Goal: Task Accomplishment & Management: Complete application form

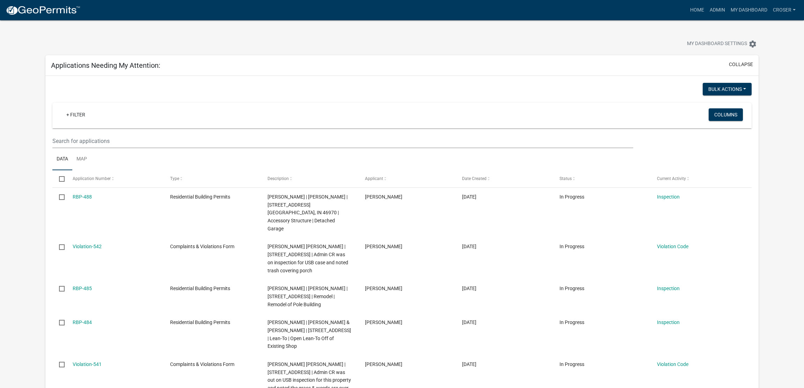
select select "3: 100"
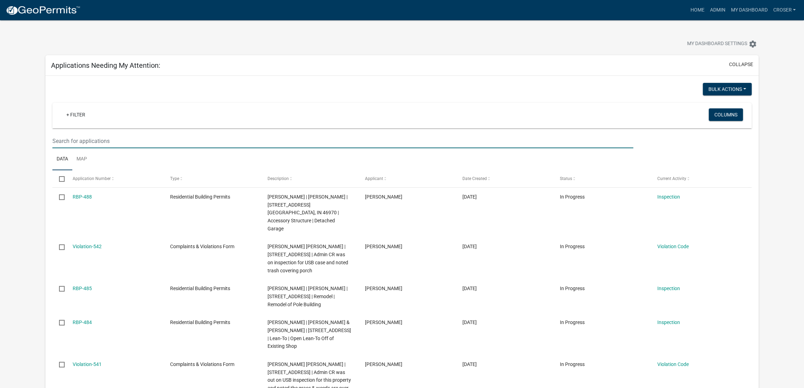
click at [239, 148] on input "text" at bounding box center [342, 141] width 581 height 14
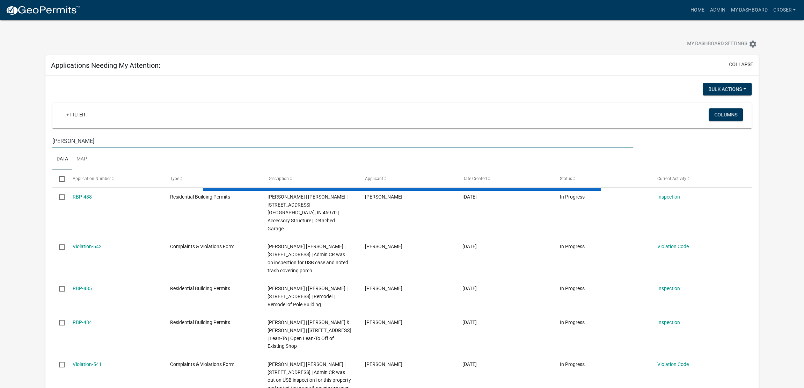
type input "[PERSON_NAME]"
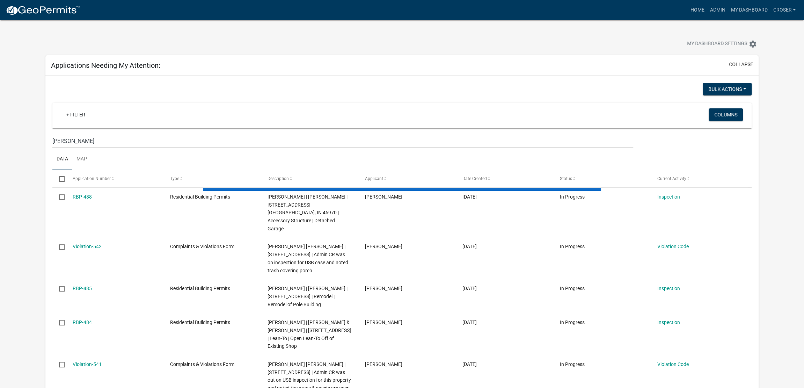
click at [360, 41] on div "My Dashboard Settings settings" at bounding box center [401, 36] width 723 height 32
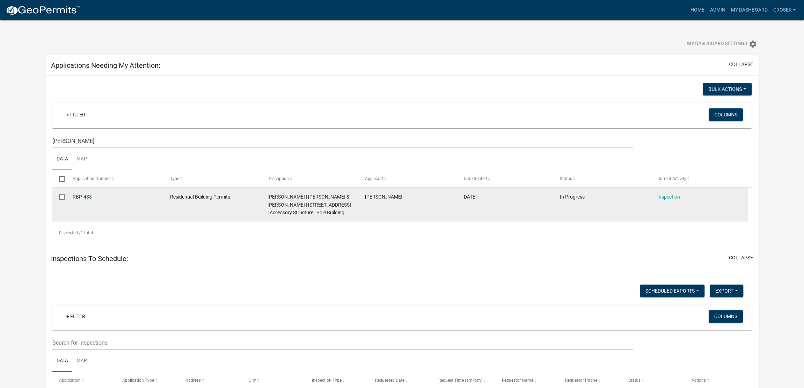
click at [92, 199] on link "RBP-483" at bounding box center [82, 197] width 19 height 6
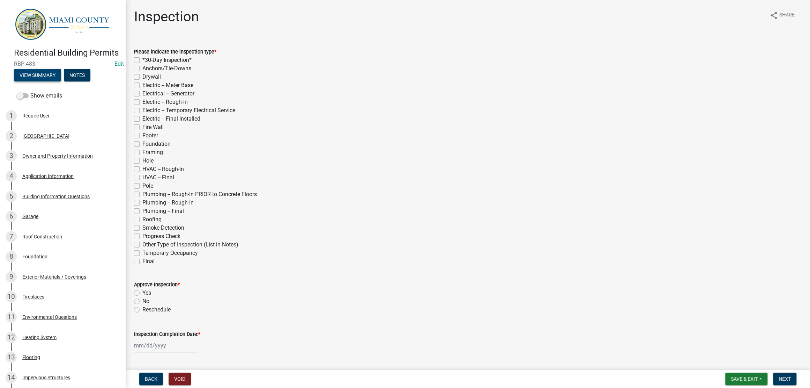
click at [53, 81] on button "View Summary" at bounding box center [37, 75] width 47 height 13
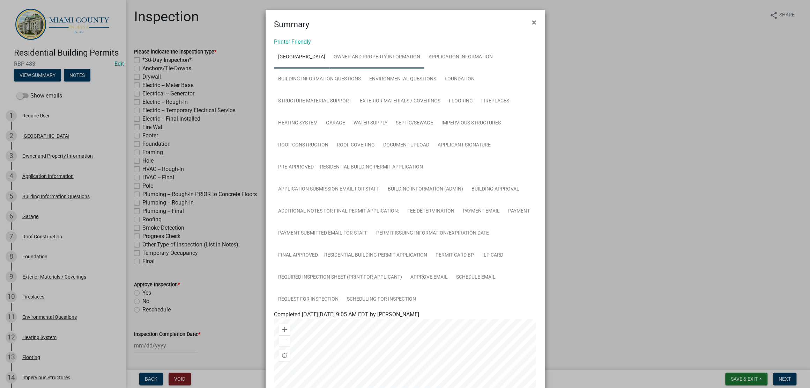
click at [381, 66] on link "Owner and Property Information" at bounding box center [377, 57] width 95 height 22
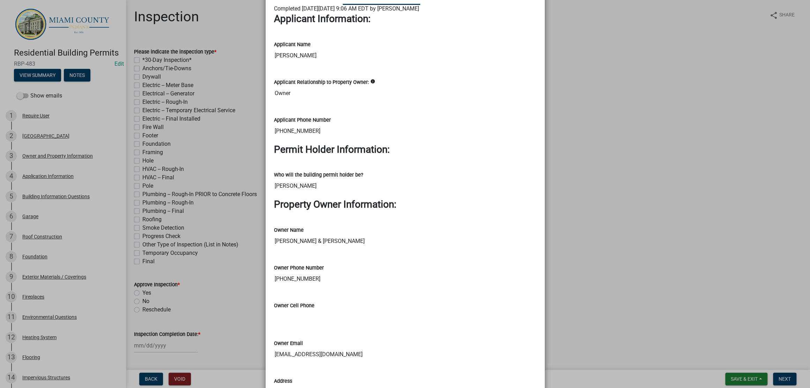
scroll to position [305, 0]
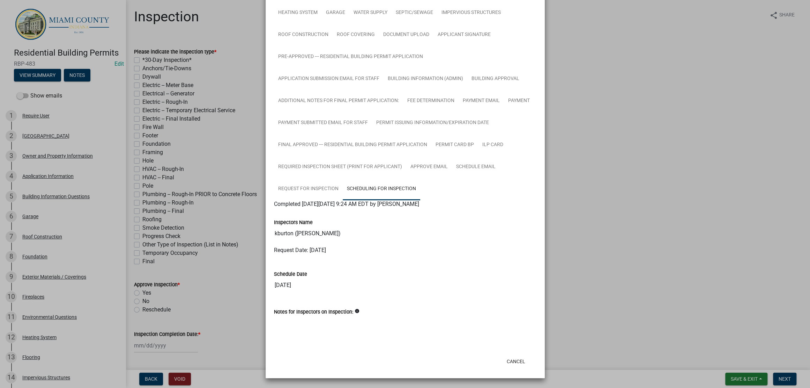
scroll to position [337, 0]
click at [507, 355] on button "Cancel" at bounding box center [516, 361] width 30 height 13
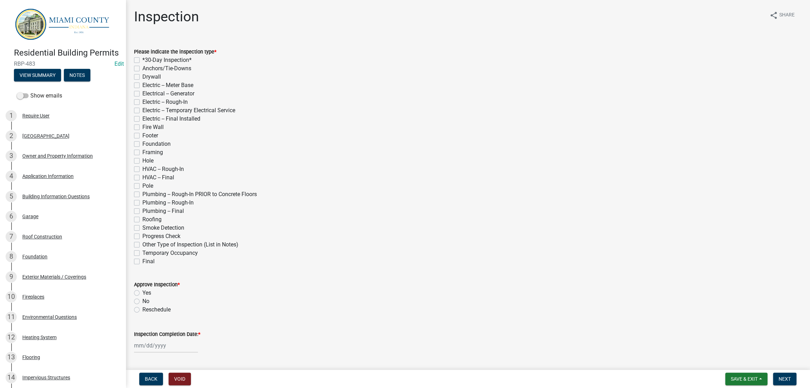
click at [521, 198] on div "Plumbing -- Rough-In PRIOR to Concrete Floors" at bounding box center [468, 194] width 668 height 8
click at [513, 173] on div "HVAC -- Rough-In" at bounding box center [468, 169] width 668 height 8
click at [511, 173] on div "HVAC -- Rough-In" at bounding box center [468, 169] width 668 height 8
click at [33, 81] on button "View Summary" at bounding box center [37, 75] width 47 height 13
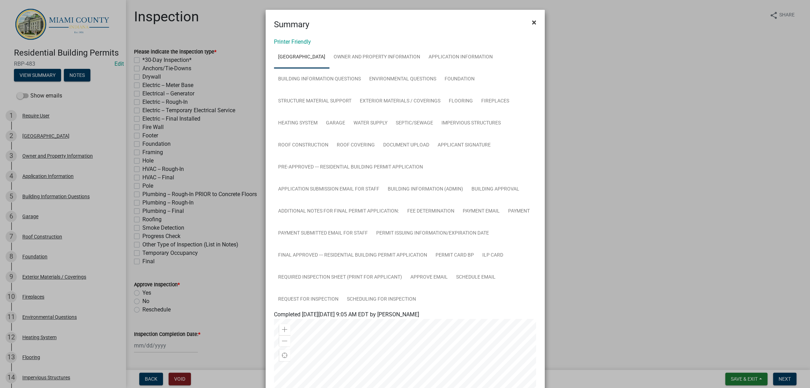
click at [532, 27] on span "×" at bounding box center [534, 22] width 5 height 10
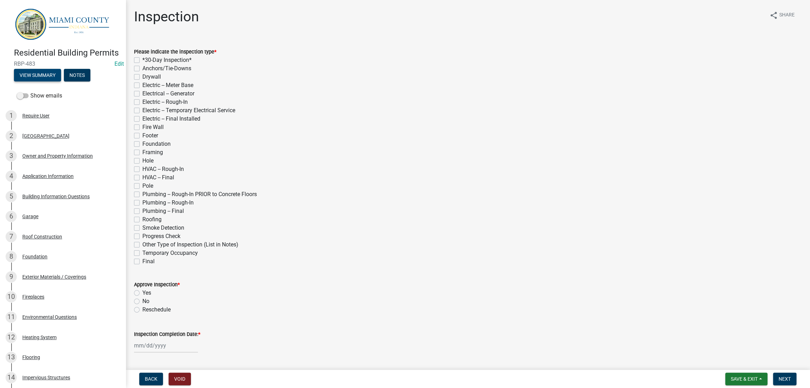
click at [60, 81] on button "View Summary" at bounding box center [37, 75] width 47 height 13
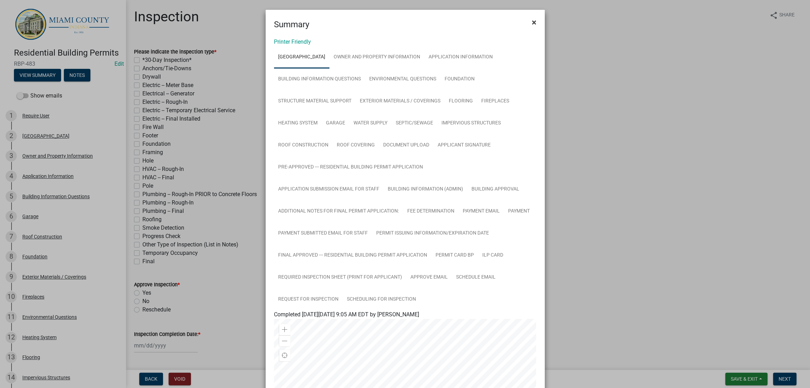
click at [532, 25] on span "×" at bounding box center [534, 22] width 5 height 10
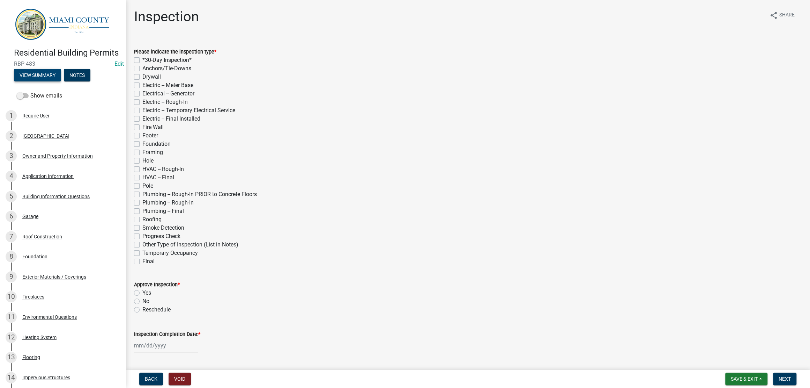
click at [61, 81] on button "View Summary" at bounding box center [37, 75] width 47 height 13
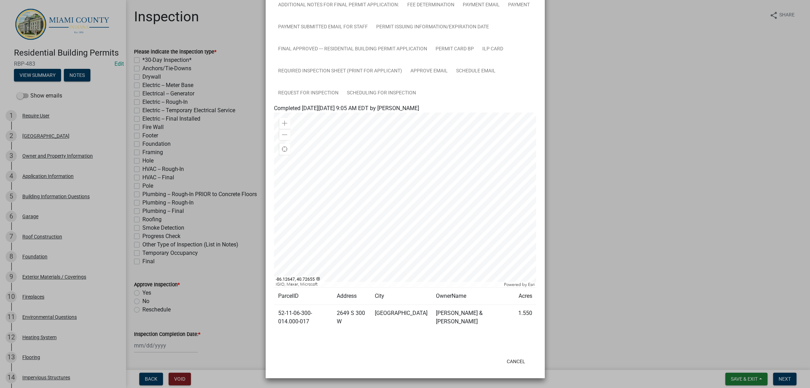
scroll to position [413, 0]
click at [420, 82] on link "Scheduling for Inspection" at bounding box center [382, 93] width 78 height 22
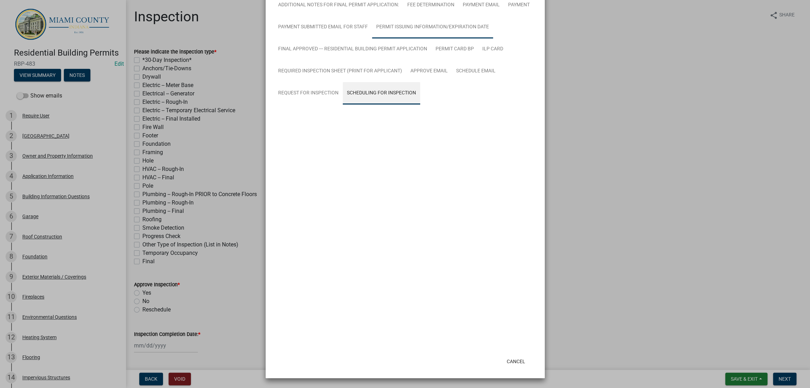
scroll to position [337, 0]
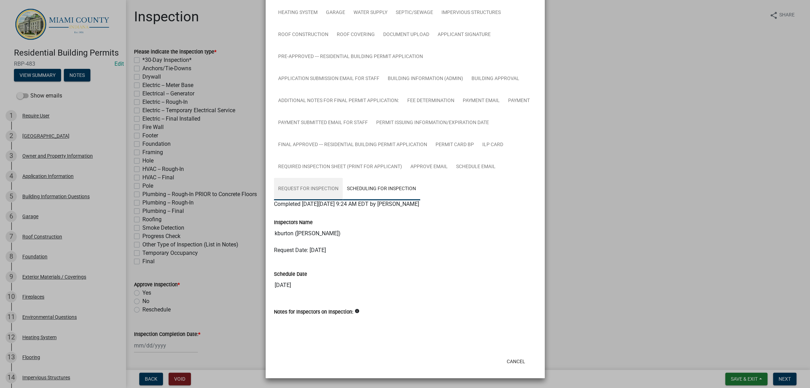
click at [343, 178] on link "Request for Inspection" at bounding box center [308, 189] width 69 height 22
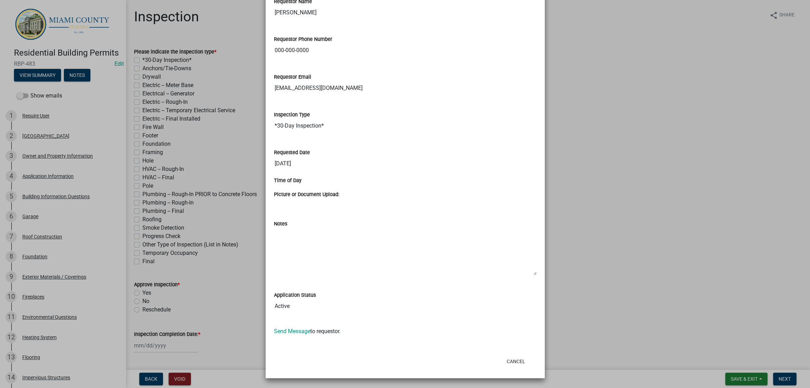
click at [639, 214] on ngb-modal-window "Summary × Printer Friendly PIPE CREEK TOWNSHIP Owner and Property Information A…" at bounding box center [405, 194] width 810 height 388
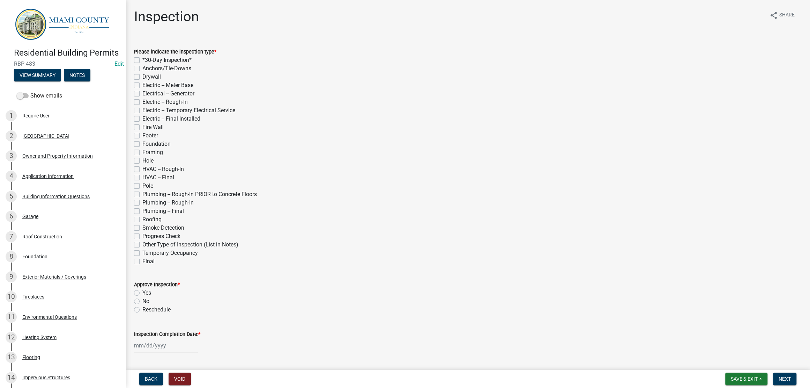
click at [173, 64] on label "*30-Day Inspection*" at bounding box center [166, 60] width 49 height 8
click at [147, 60] on input "*30-Day Inspection*" at bounding box center [144, 58] width 5 height 5
checkbox input "true"
checkbox input "false"
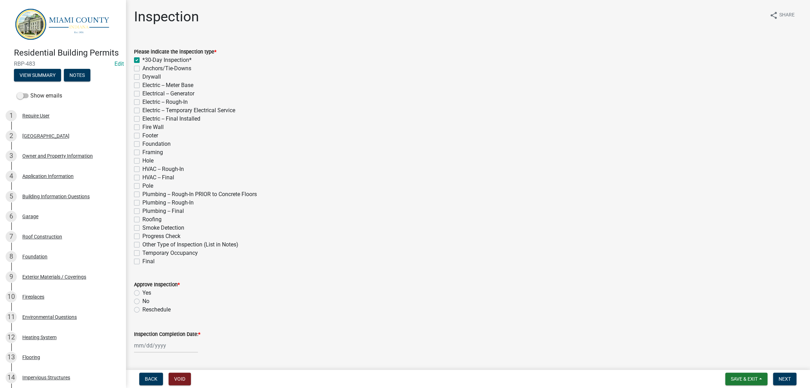
checkbox input "false"
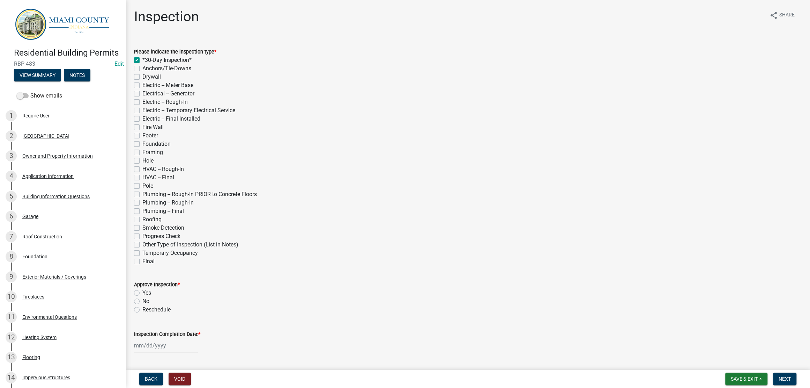
checkbox input "false"
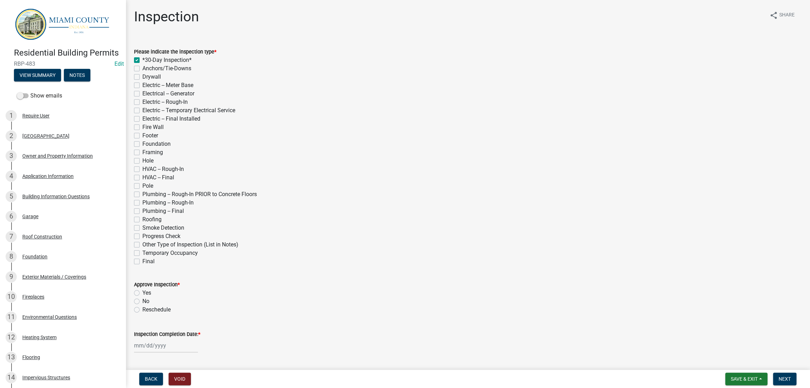
checkbox input "false"
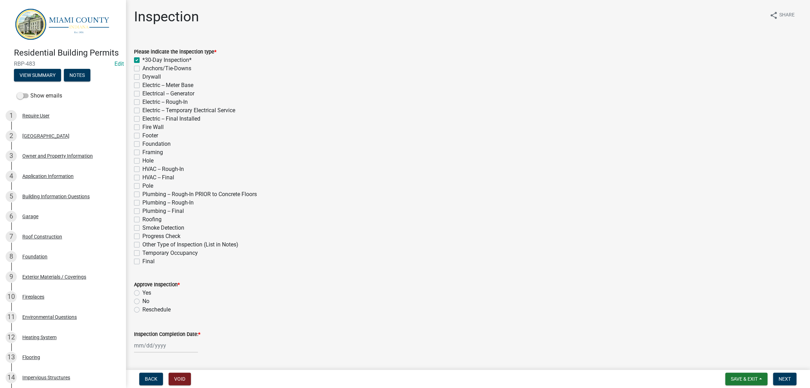
checkbox input "false"
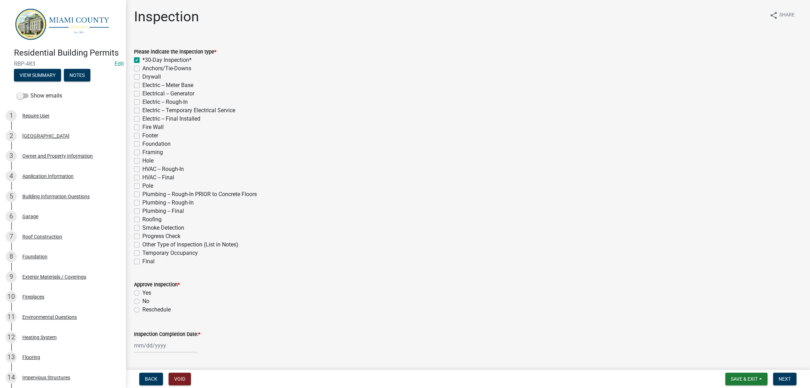
checkbox input "false"
click at [154, 165] on label "Hole" at bounding box center [147, 160] width 11 height 8
click at [147, 161] on input "Hole" at bounding box center [144, 158] width 5 height 5
checkbox input "true"
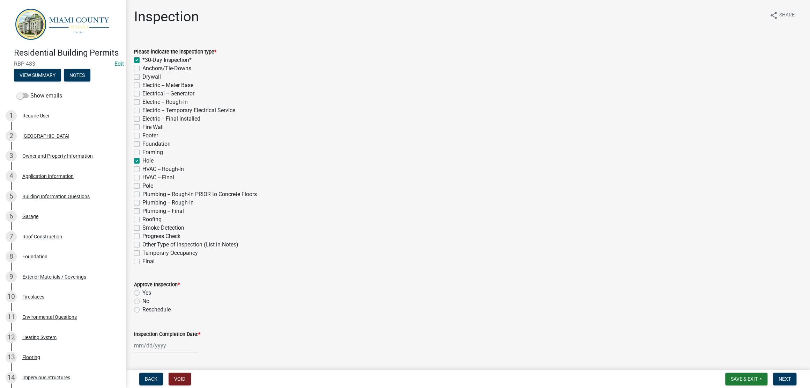
checkbox input "true"
checkbox input "false"
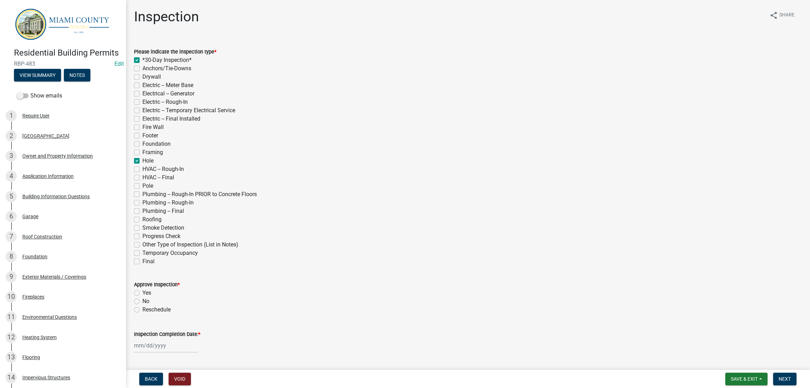
checkbox input "false"
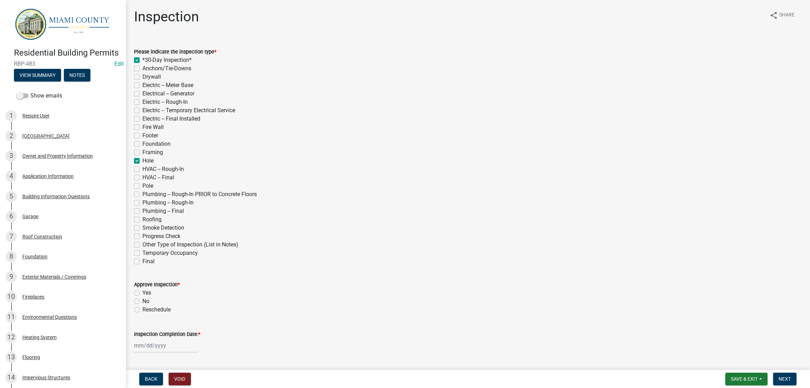
checkbox input "false"
checkbox input "true"
checkbox input "false"
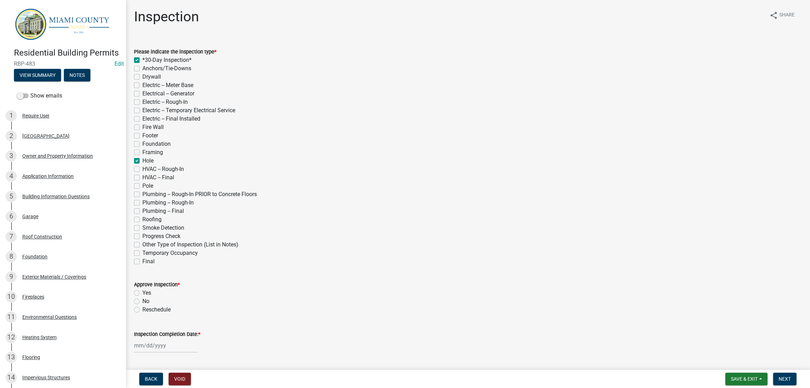
checkbox input "false"
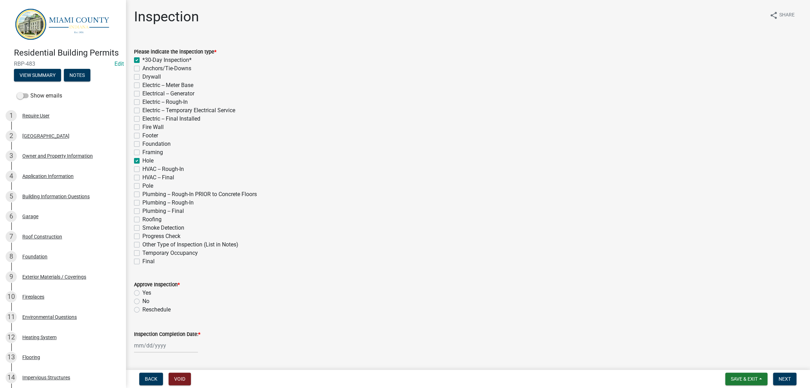
checkbox input "false"
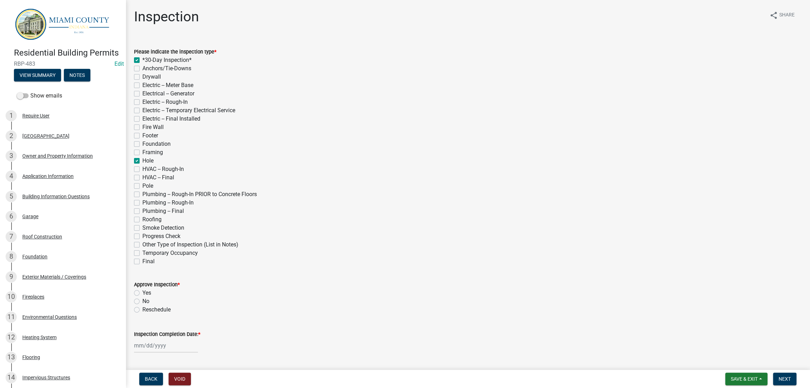
click at [153, 190] on label "Pole" at bounding box center [147, 186] width 11 height 8
click at [147, 186] on input "Pole" at bounding box center [144, 184] width 5 height 5
checkbox input "true"
checkbox input "false"
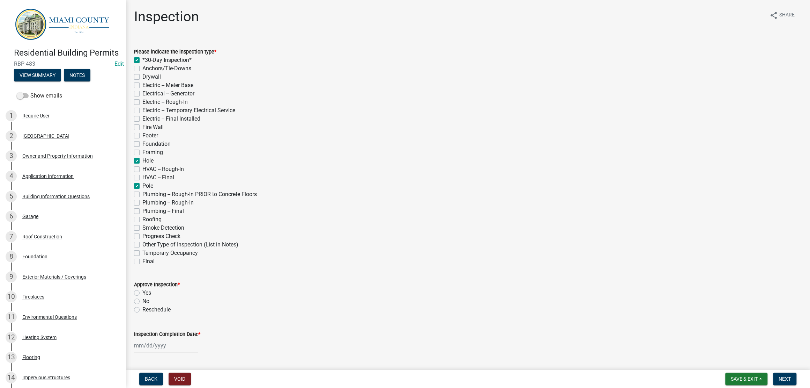
checkbox input "false"
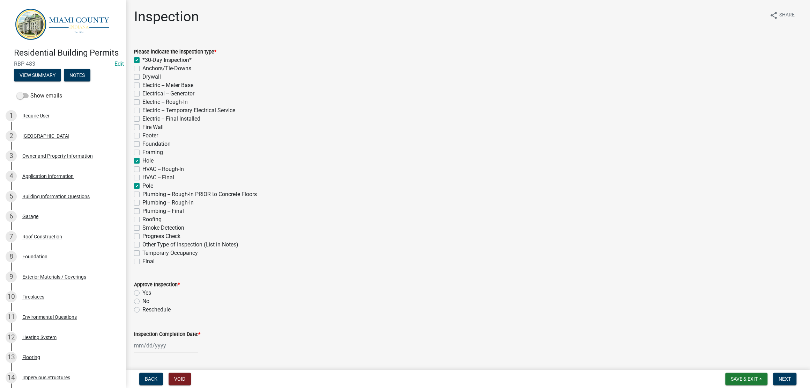
checkbox input "false"
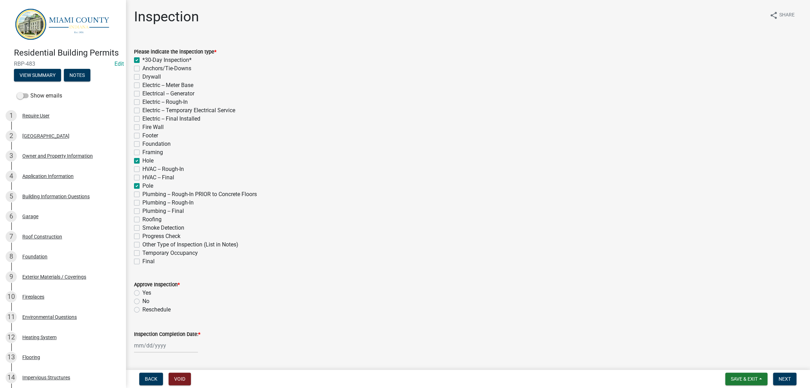
checkbox input "true"
checkbox input "false"
checkbox input "true"
checkbox input "false"
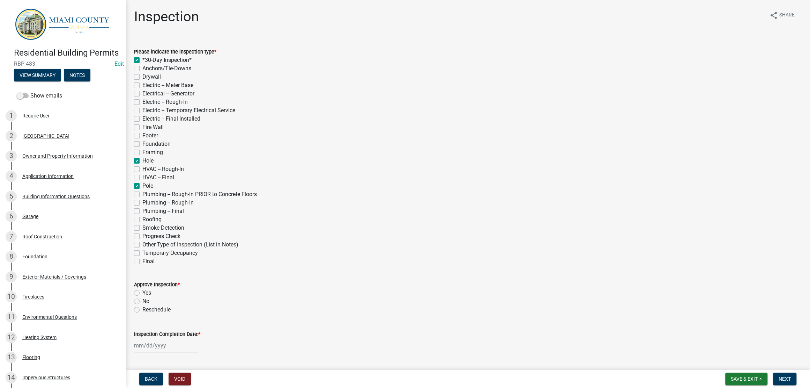
checkbox input "false"
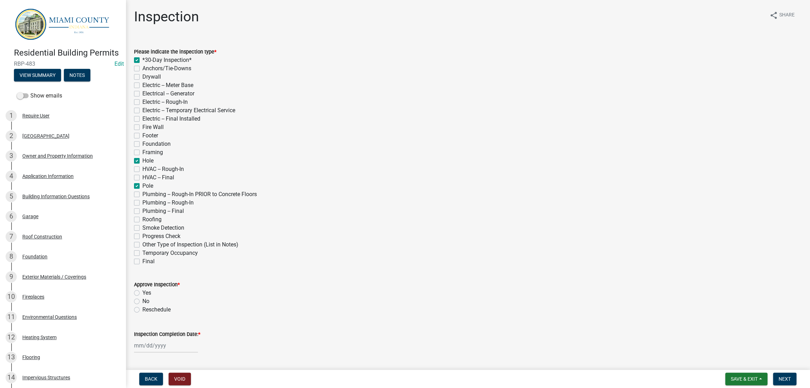
checkbox input "false"
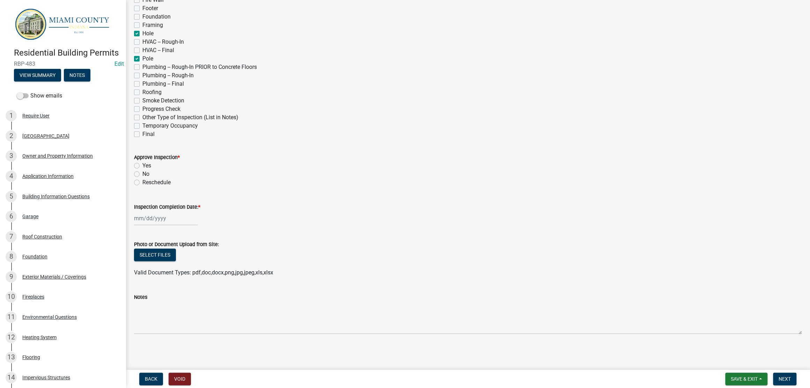
scroll to position [245, 0]
click at [164, 211] on div at bounding box center [166, 218] width 64 height 14
select select "8"
select select "2025"
click at [142, 280] on div "11" at bounding box center [140, 285] width 11 height 11
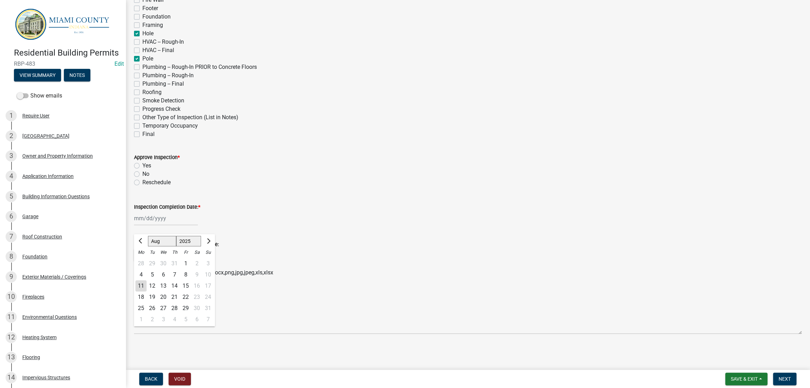
type input "[DATE]"
click at [142, 178] on label "Reschedule" at bounding box center [156, 182] width 28 height 8
click at [142, 178] on input "Reschedule" at bounding box center [144, 180] width 5 height 5
radio input "true"
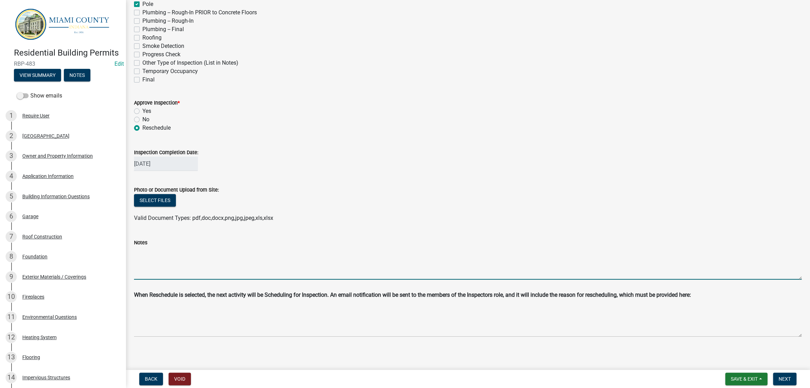
click at [290, 279] on textarea "Notes" at bounding box center [468, 262] width 668 height 33
drag, startPoint x: 446, startPoint y: 295, endPoint x: 136, endPoint y: 297, distance: 310.0
click at [136, 279] on textarea "[PERSON_NAME] called into office to request hole and pole inspection for [DATE]…" at bounding box center [468, 262] width 668 height 33
click at [211, 279] on textarea "[PERSON_NAME] called into office to request hole and pole inspection for [DATE]…" at bounding box center [468, 262] width 668 height 33
click at [219, 279] on textarea "[PERSON_NAME] called into office to request hole and pole inspection for [DATE]…" at bounding box center [468, 262] width 668 height 33
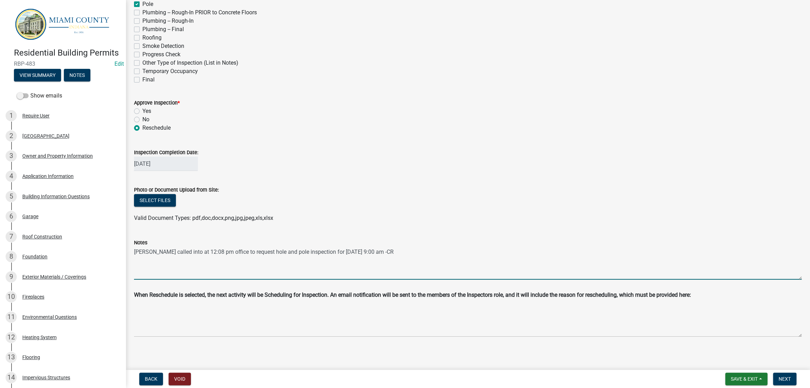
drag, startPoint x: 249, startPoint y: 296, endPoint x: 226, endPoint y: 295, distance: 23.0
click at [226, 279] on textarea "[PERSON_NAME] called into at 12:08 pm office to request hole and pole inspectio…" at bounding box center [468, 262] width 668 height 33
drag, startPoint x: 253, startPoint y: 297, endPoint x: 227, endPoint y: 297, distance: 26.5
click at [227, 279] on textarea "[PERSON_NAME] called into at 12:08 pm office to request hole and pole inspectio…" at bounding box center [468, 262] width 668 height 33
paste textarea "12:08 pm"
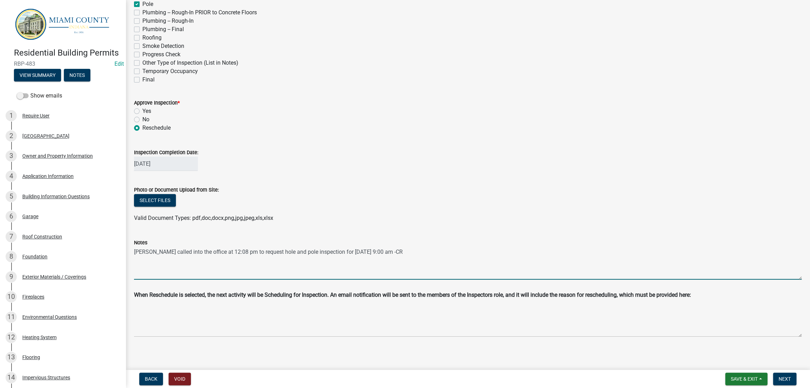
drag, startPoint x: 503, startPoint y: 296, endPoint x: 136, endPoint y: 289, distance: 367.0
click at [136, 279] on form "Notes [PERSON_NAME] called into the office at 12:08 pm to request hole and pole…" at bounding box center [468, 258] width 668 height 41
type textarea "[PERSON_NAME] called into the office at 12:08 pm to request hole and pole inspe…"
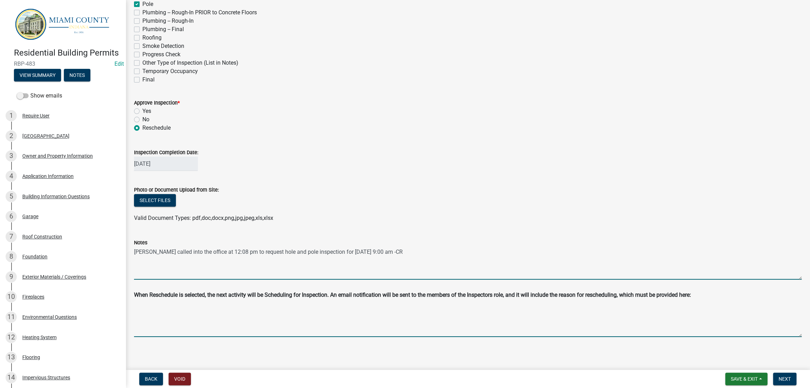
click at [245, 308] on textarea "Reschedule Reason" at bounding box center [468, 319] width 668 height 35
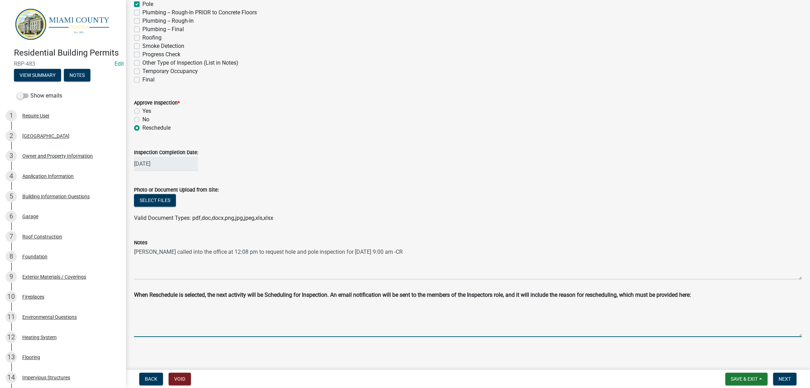
paste textarea "[PERSON_NAME] called into the office at 12:08 pm to request hole and pole inspe…"
type textarea "[PERSON_NAME] called into the office at 12:08 pm to request hole and pole inspe…"
click at [478, 194] on div "Select files" at bounding box center [468, 201] width 668 height 14
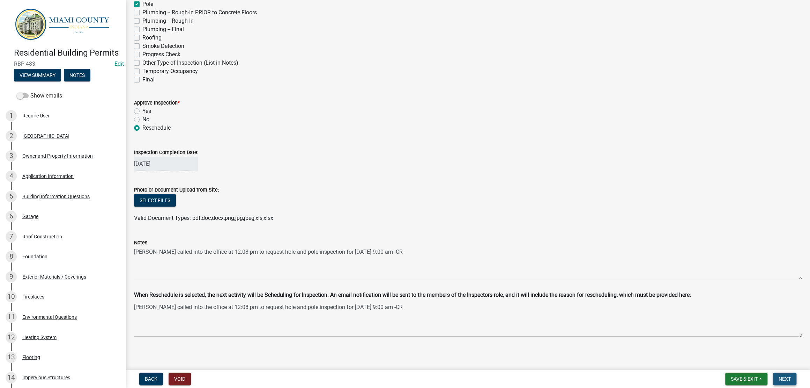
click at [788, 376] on button "Next" at bounding box center [784, 378] width 23 height 13
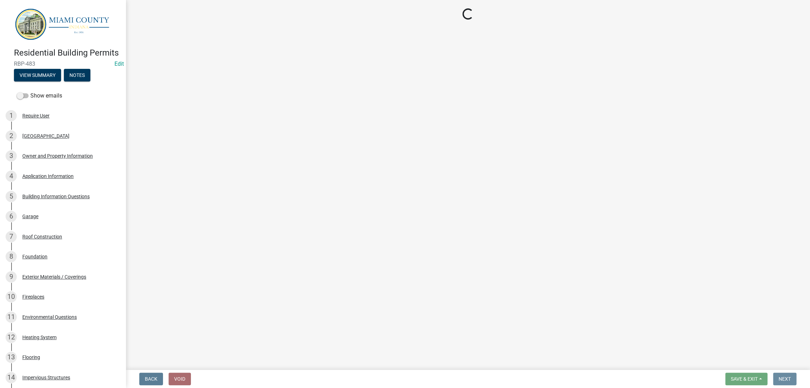
scroll to position [0, 0]
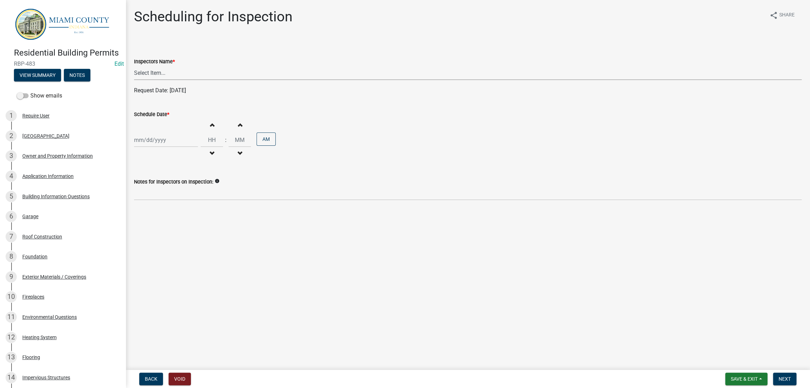
click at [194, 80] on select "Select Item... bmthomas ([PERSON_NAME]) croser ([PERSON_NAME]) [PERSON_NAME] ([…" at bounding box center [468, 73] width 668 height 14
select select "25b75ae6-03c7-4280-9b34-fcf63005d5e5"
click at [136, 80] on select "Select Item... bmthomas ([PERSON_NAME]) croser ([PERSON_NAME]) [PERSON_NAME] ([…" at bounding box center [468, 73] width 668 height 14
click at [178, 147] on div at bounding box center [166, 140] width 64 height 14
select select "8"
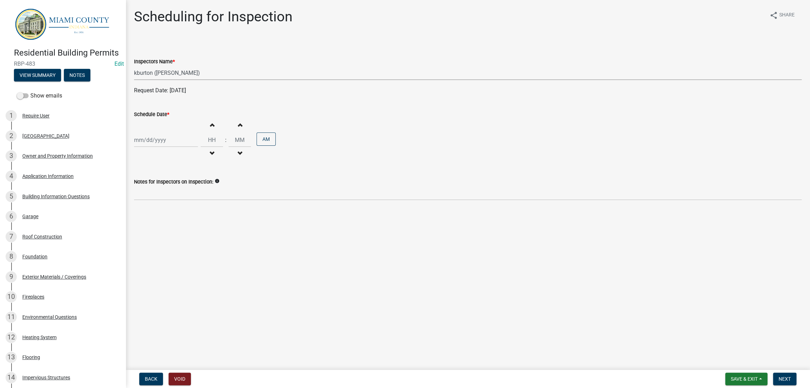
select select "2025"
click at [158, 216] on div "12" at bounding box center [152, 210] width 11 height 11
type input "[DATE]"
click at [219, 131] on button "Increment hours" at bounding box center [212, 124] width 15 height 13
type input "01"
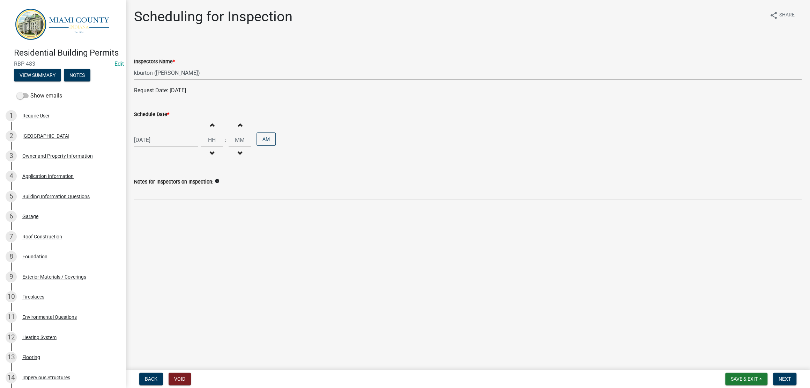
type input "00"
click at [219, 131] on button "Increment hours" at bounding box center [212, 124] width 15 height 13
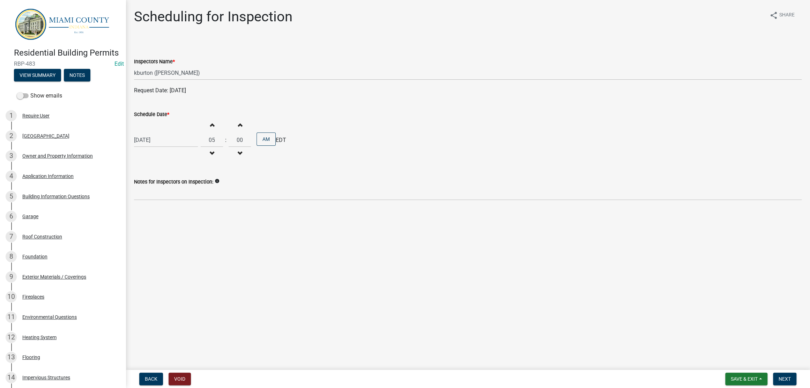
click at [219, 131] on button "Increment hours" at bounding box center [212, 124] width 15 height 13
type input "09"
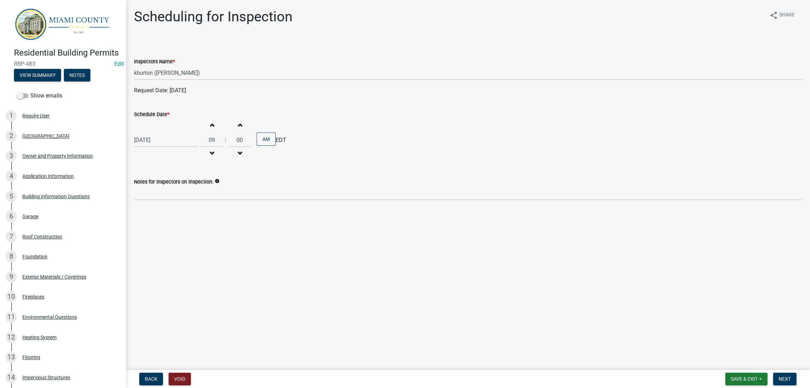
click at [496, 154] on div "[DATE] Increment hours 09 Decrement hours : Increment minutes 00 Decrement minu…" at bounding box center [468, 139] width 668 height 43
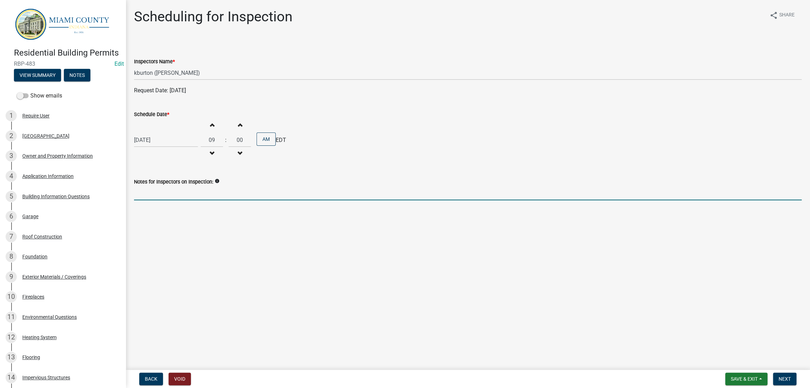
click at [548, 200] on input "Notes for Inspectors on Inspection:" at bounding box center [468, 193] width 668 height 14
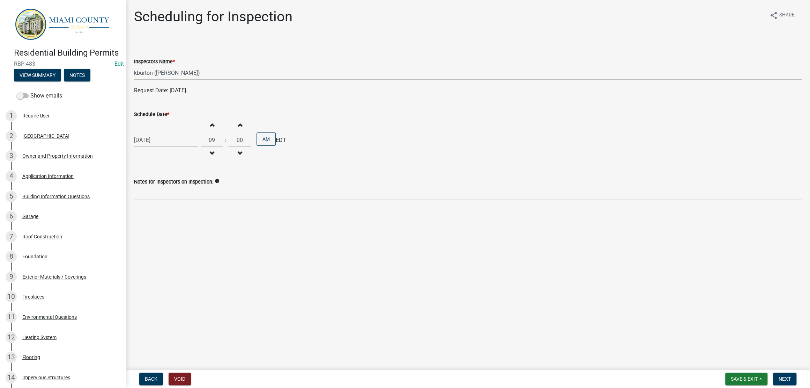
click at [579, 295] on main "Scheduling for Inspection share Share Inspectors Name * Select Item... bmthomas…" at bounding box center [468, 183] width 685 height 367
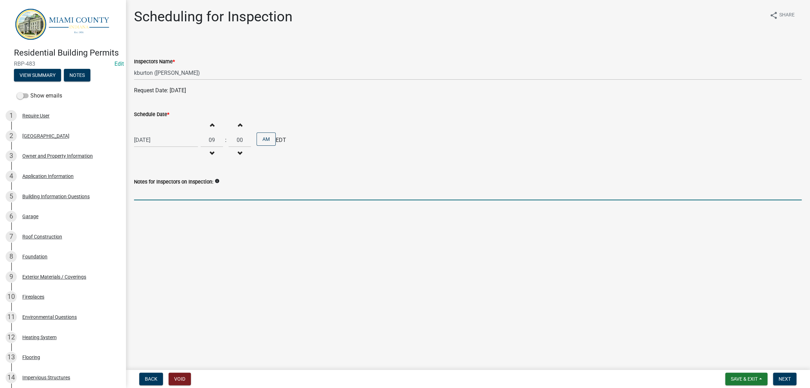
click at [550, 200] on input "Notes for Inspectors on Inspection:" at bounding box center [468, 193] width 668 height 14
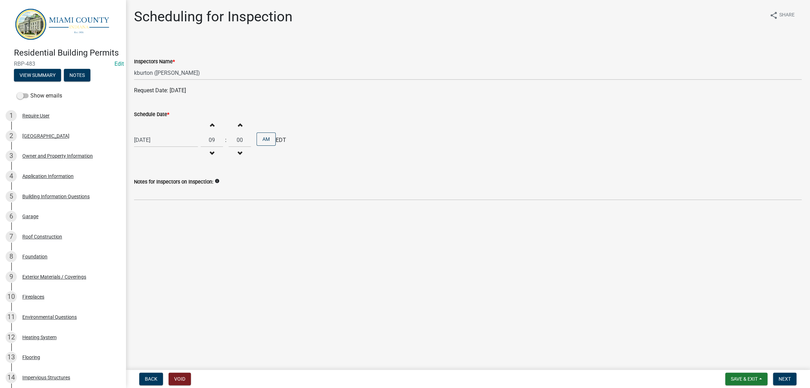
click at [570, 281] on main "Scheduling for Inspection share Share Inspectors Name * Select Item... bmthomas…" at bounding box center [468, 183] width 685 height 367
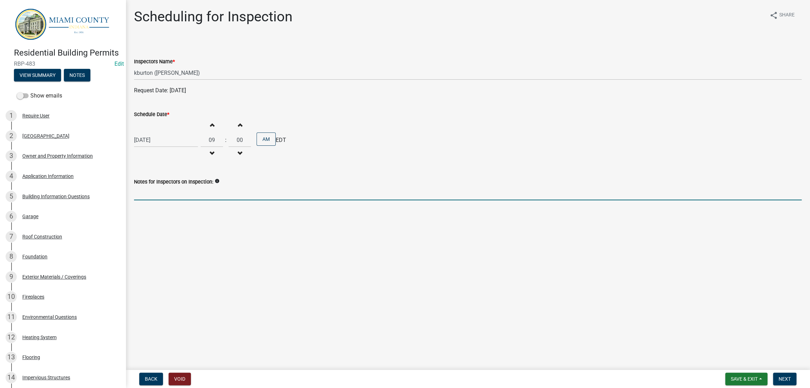
click at [449, 200] on input "Notes for Inspectors on Inspection:" at bounding box center [468, 193] width 668 height 14
paste input "[PERSON_NAME] called into the office at 12:08 pm to request hole and pole inspe…"
type input "[PERSON_NAME] called into the office at 12:08 pm to request hole and pole inspe…"
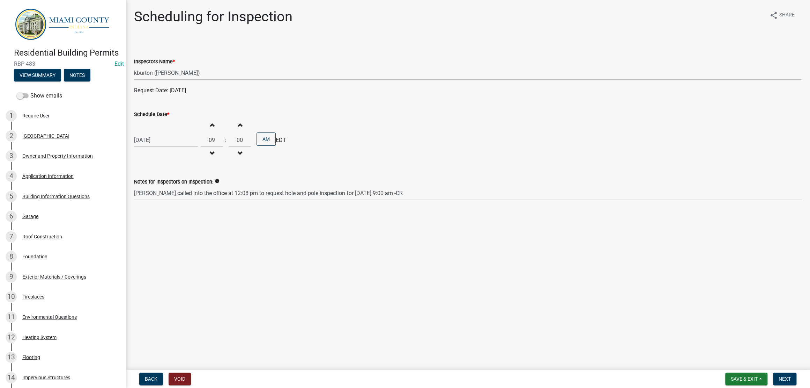
click at [550, 161] on div "[DATE] Increment hours 09 Decrement hours : Increment minutes 00 Decrement minu…" at bounding box center [468, 139] width 668 height 43
click at [785, 378] on span "Next" at bounding box center [785, 379] width 12 height 6
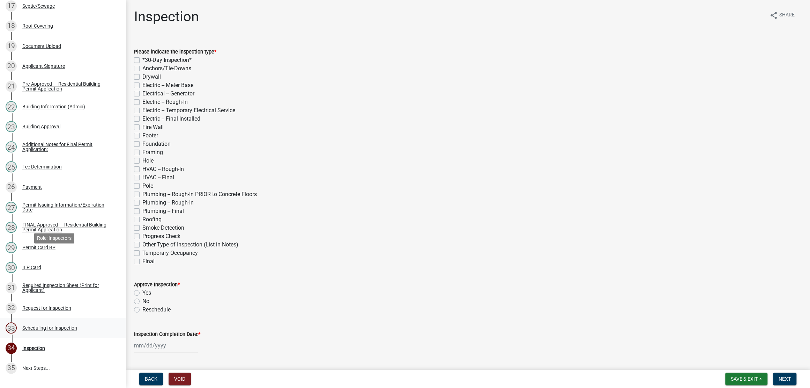
scroll to position [753, 0]
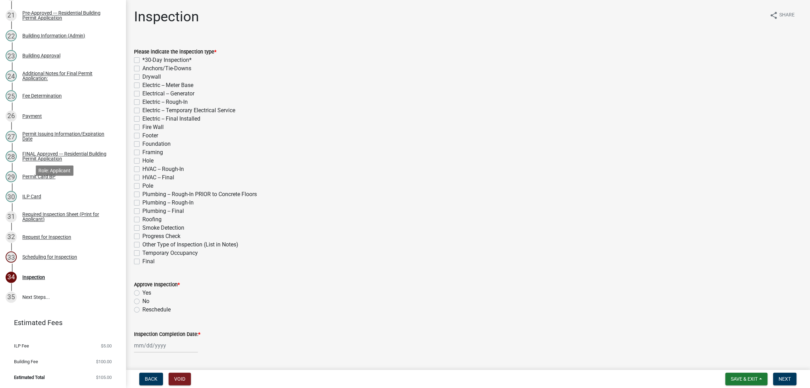
click at [45, 234] on div "Request for Inspection" at bounding box center [46, 236] width 49 height 5
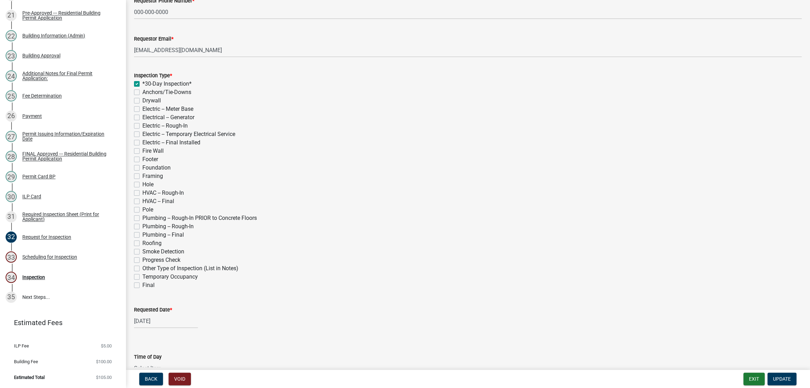
scroll to position [90, 0]
click at [154, 189] on label "Hole" at bounding box center [147, 184] width 11 height 8
click at [147, 185] on input "Hole" at bounding box center [144, 182] width 5 height 5
checkbox input "true"
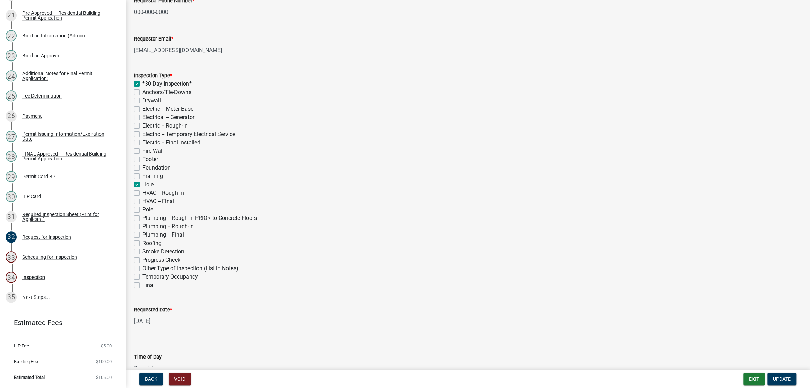
checkbox input "false"
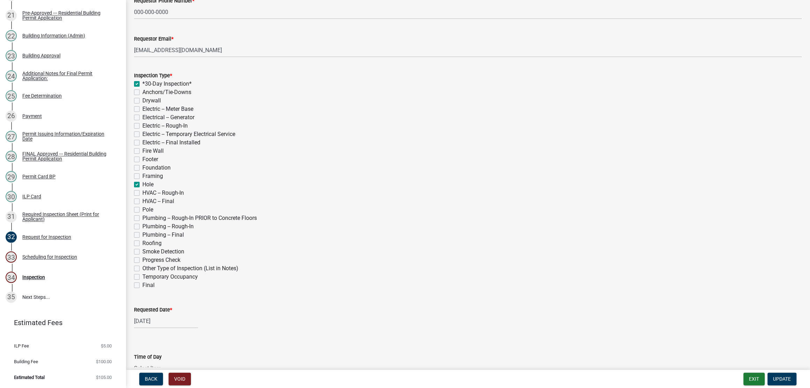
checkbox input "false"
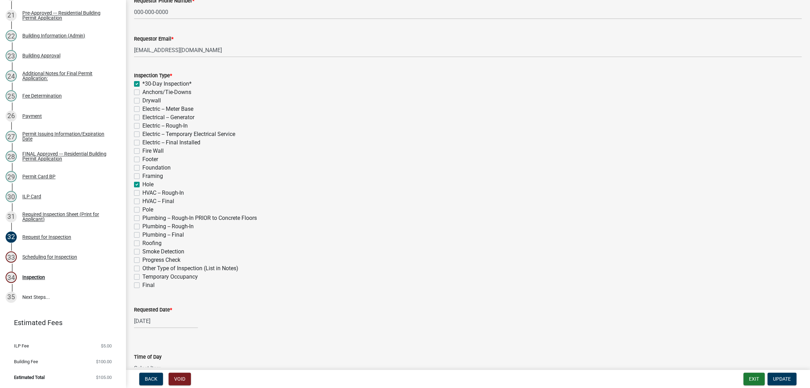
checkbox input "false"
checkbox input "true"
checkbox input "false"
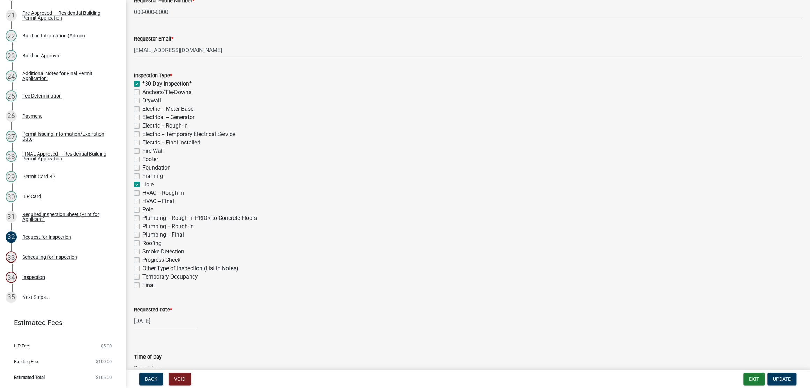
checkbox input "false"
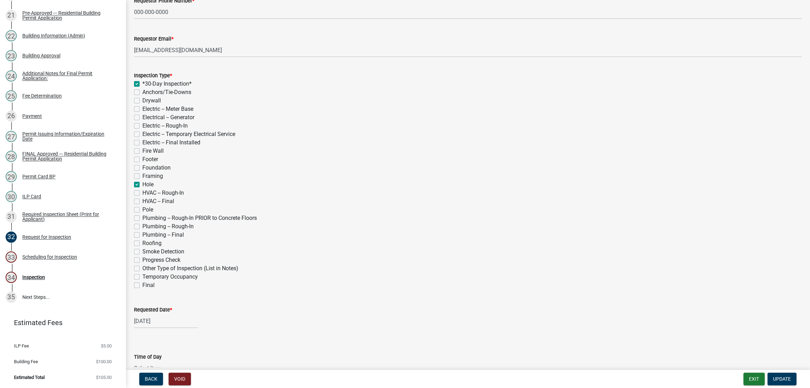
checkbox input "false"
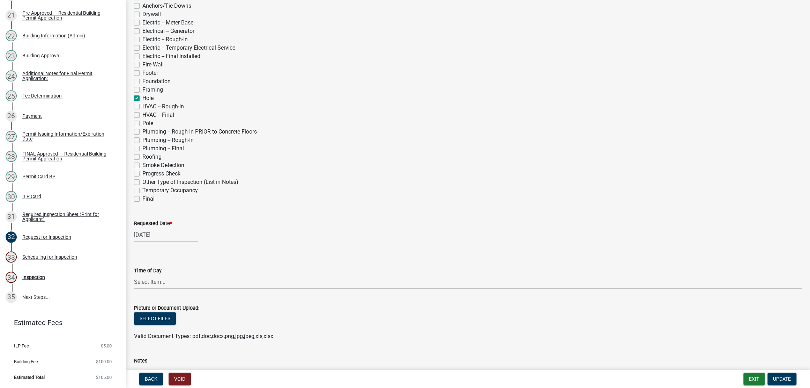
click at [150, 127] on label "Pole" at bounding box center [147, 123] width 11 height 8
click at [147, 124] on input "Pole" at bounding box center [144, 121] width 5 height 5
checkbox input "true"
checkbox input "false"
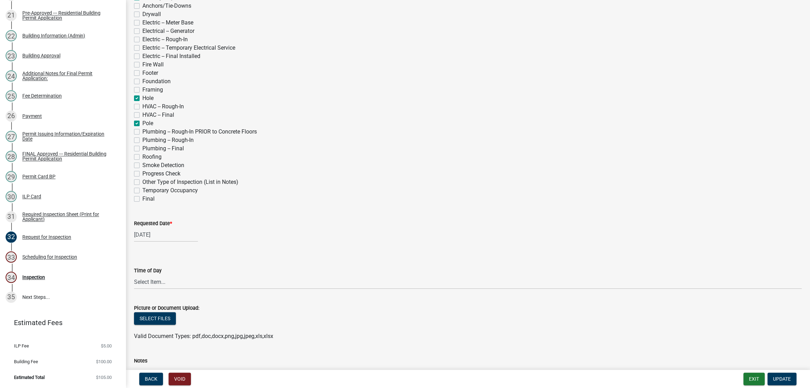
checkbox input "false"
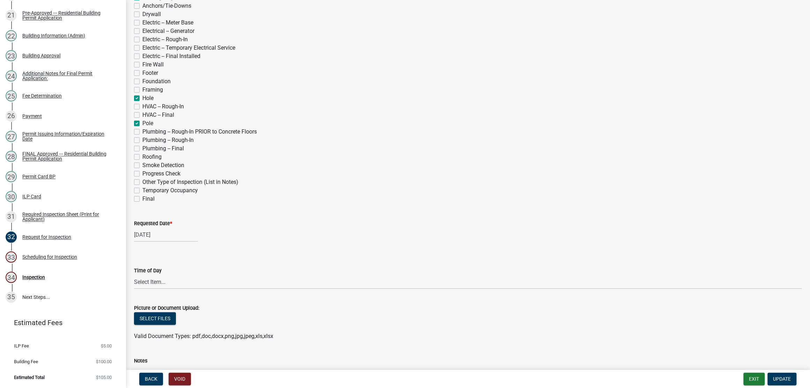
checkbox input "false"
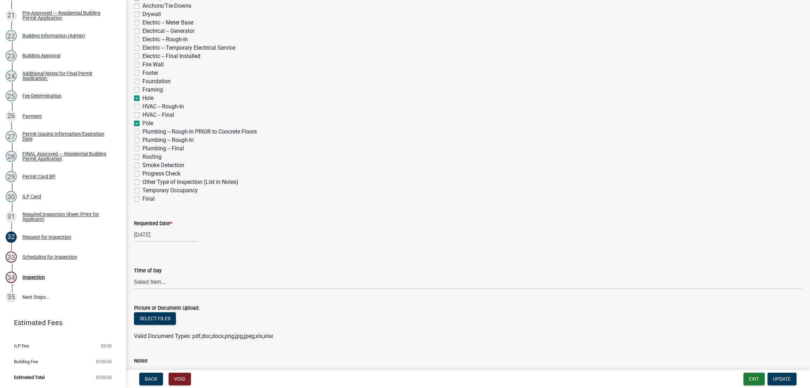
checkbox input "true"
checkbox input "false"
checkbox input "true"
checkbox input "false"
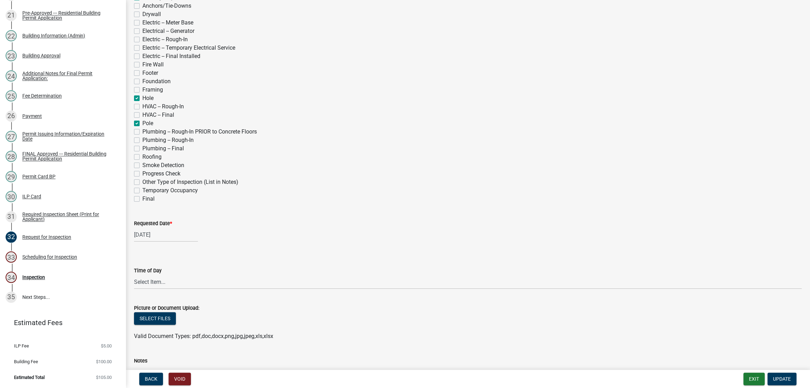
checkbox input "false"
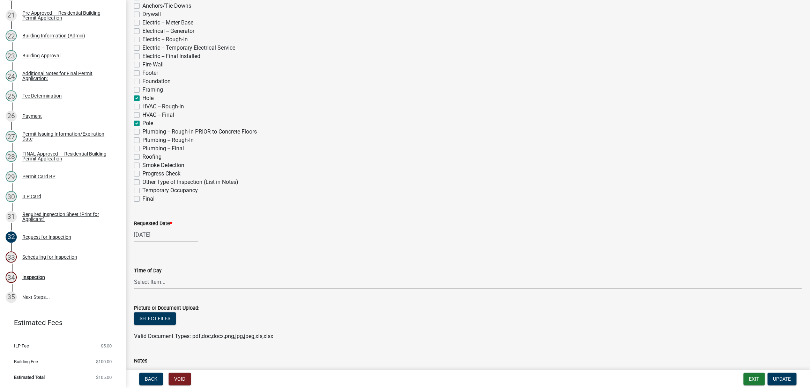
checkbox input "false"
drag, startPoint x: 771, startPoint y: 378, endPoint x: 753, endPoint y: 373, distance: 18.8
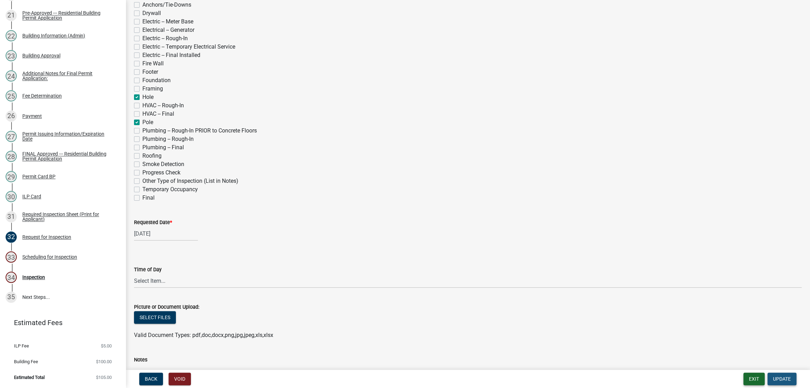
click at [773, 378] on span "Update" at bounding box center [782, 379] width 18 height 6
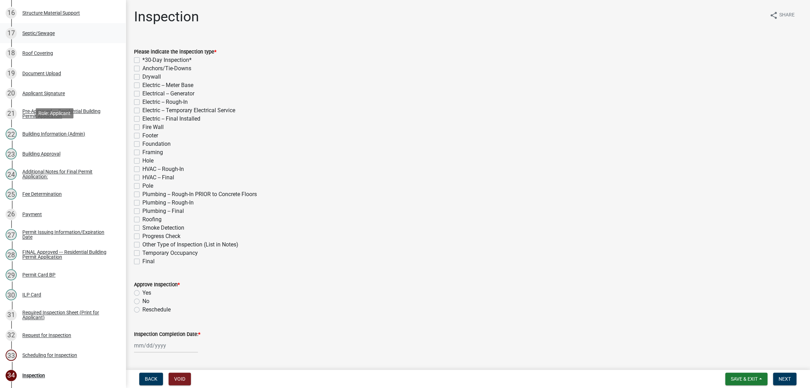
drag, startPoint x: 108, startPoint y: 143, endPoint x: 113, endPoint y: 165, distance: 22.3
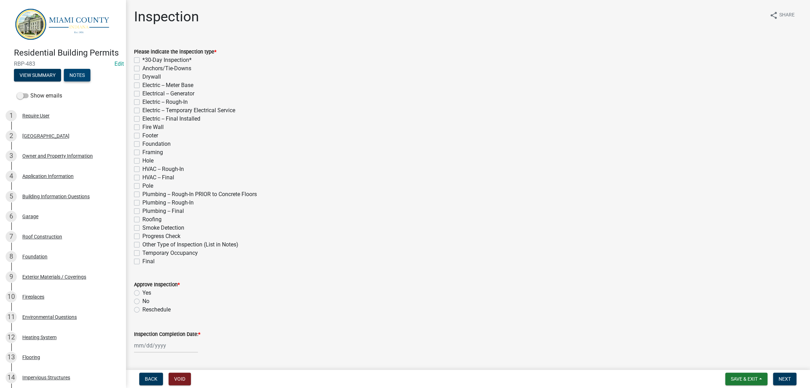
click at [64, 81] on button "Notes" at bounding box center [77, 75] width 27 height 13
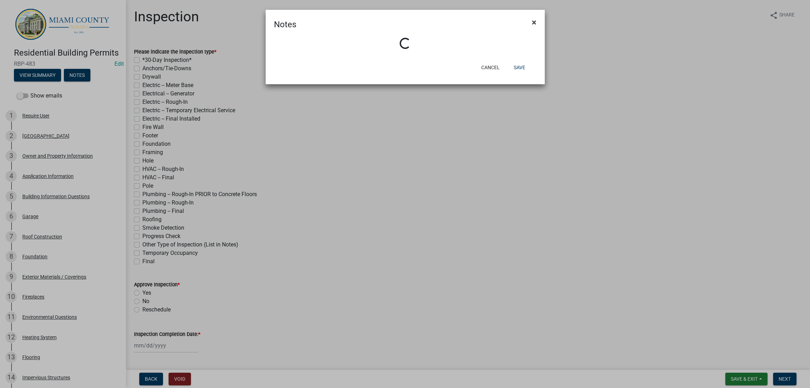
click at [536, 21] on span "×" at bounding box center [534, 22] width 5 height 10
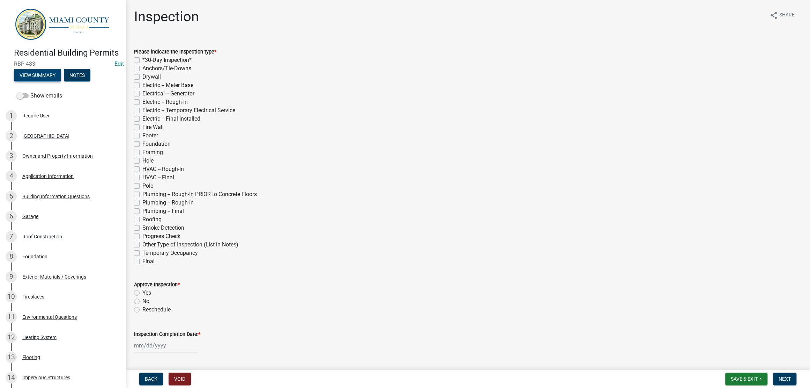
click at [23, 81] on button "View Summary" at bounding box center [37, 75] width 47 height 13
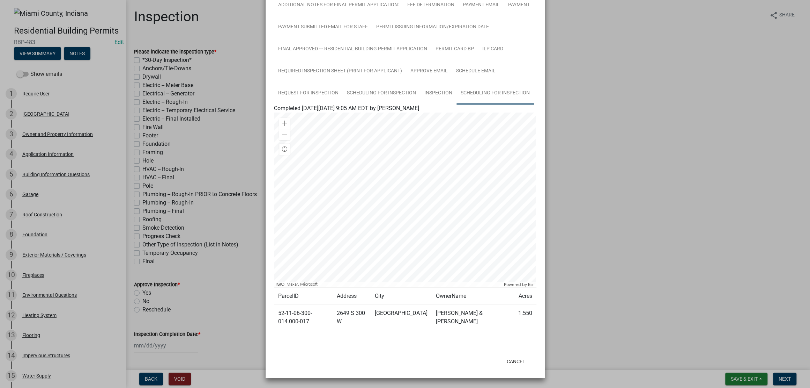
click at [457, 104] on link "Scheduling for Inspection" at bounding box center [496, 93] width 78 height 22
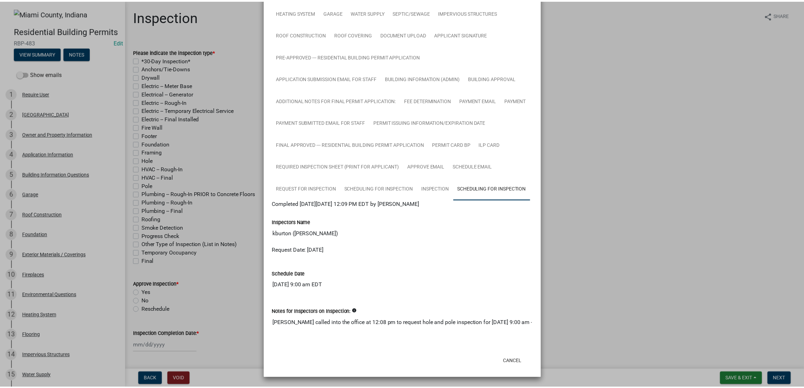
scroll to position [364, 0]
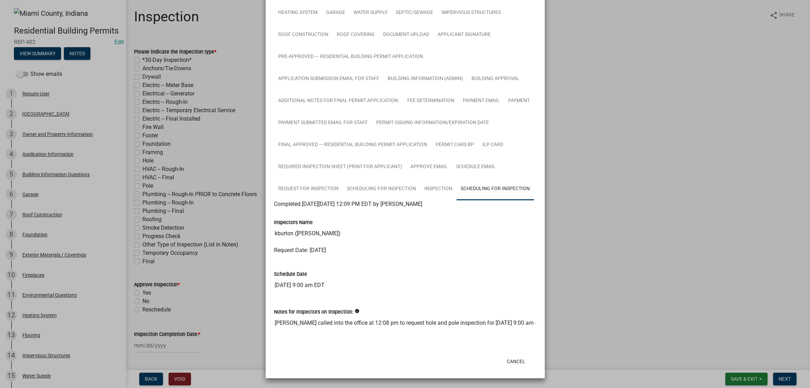
click at [654, 234] on ngb-modal-window "Summary × Printer Friendly PIPE CREEK TOWNSHIP Owner and Property Information A…" at bounding box center [405, 194] width 810 height 388
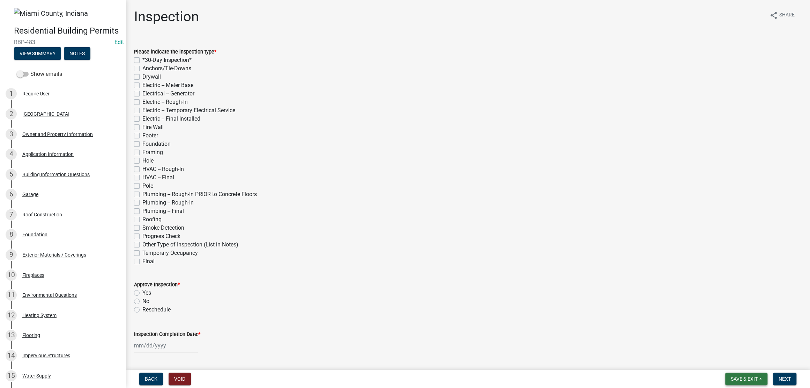
click at [731, 379] on span "Save & Exit" at bounding box center [744, 379] width 27 height 6
click at [723, 359] on button "Save & Exit" at bounding box center [740, 357] width 56 height 17
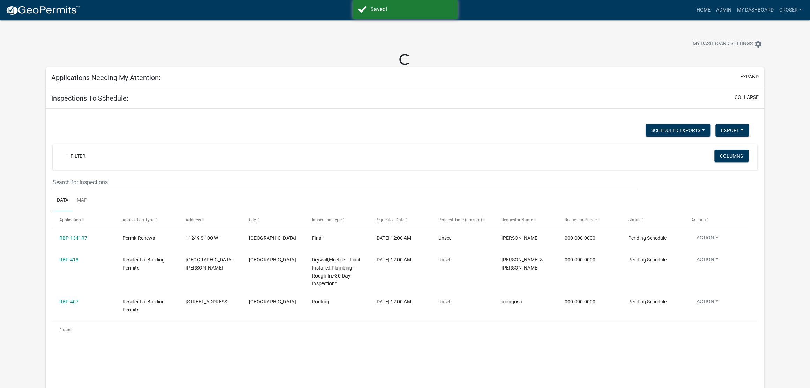
select select "3: 100"
